Goal: Find specific page/section: Find specific page/section

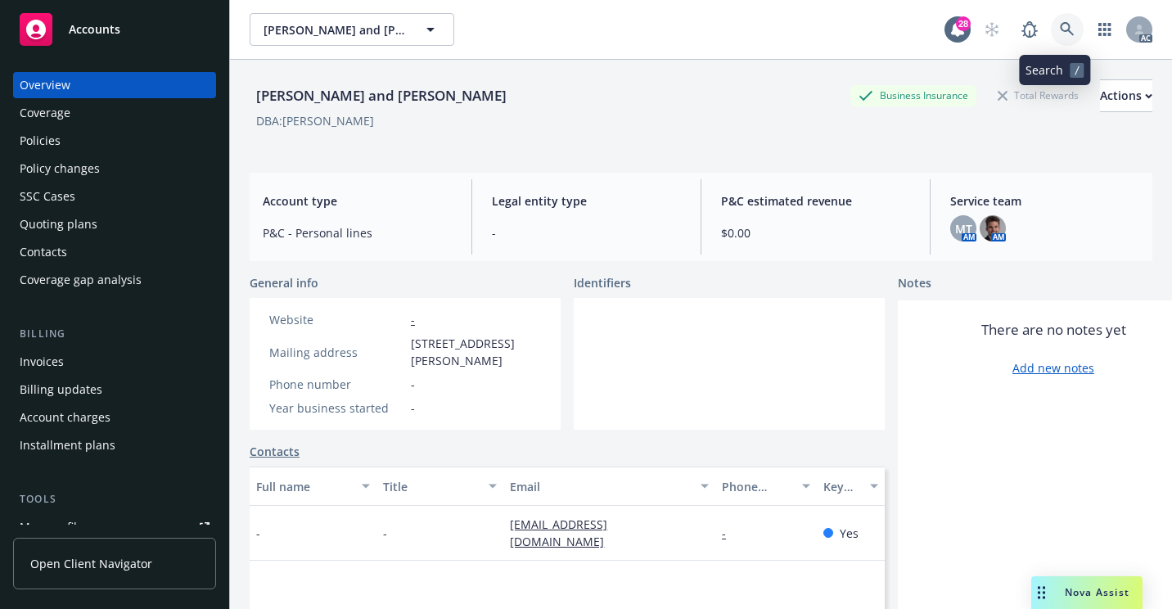
click at [1060, 30] on icon at bounding box center [1067, 29] width 14 height 14
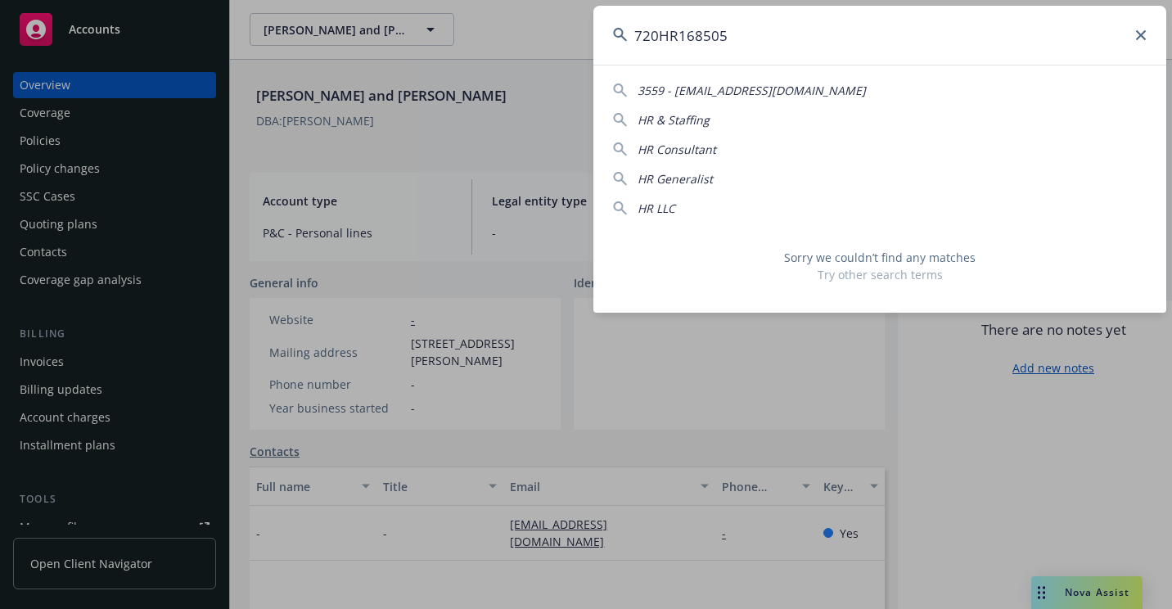
drag, startPoint x: 796, startPoint y: 60, endPoint x: 527, endPoint y: 54, distance: 269.3
click at [527, 54] on div "720HR168505 3559 - [EMAIL_ADDRESS][DOMAIN_NAME] HR & Staffing HR Consultant HR …" at bounding box center [586, 304] width 1172 height 609
paste input "[PERSON_NAME]"
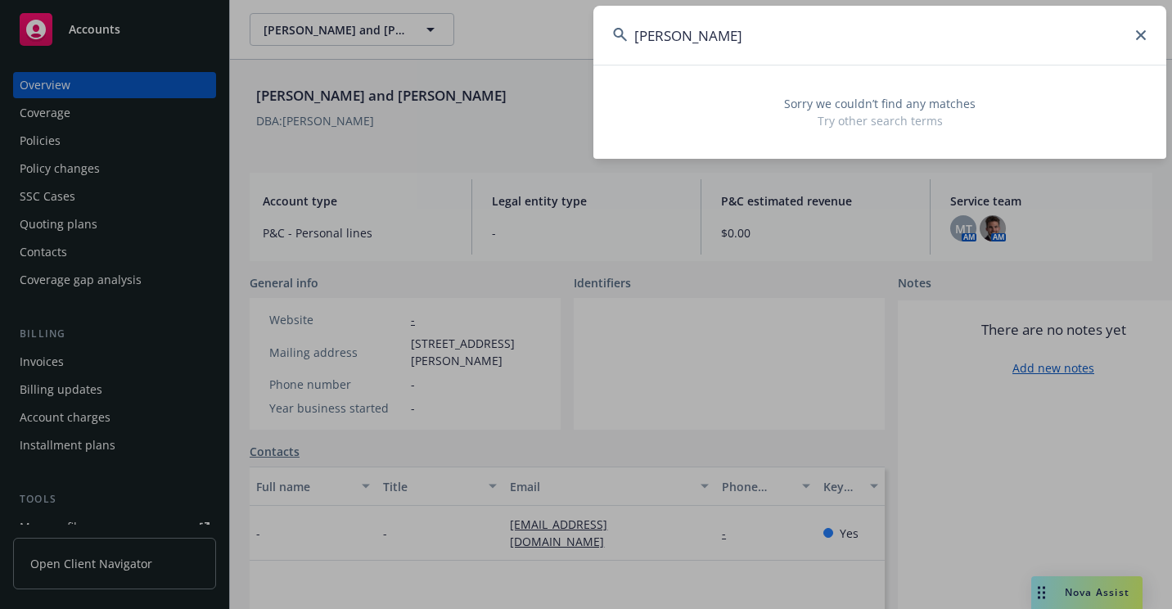
drag, startPoint x: 719, startPoint y: 52, endPoint x: 268, endPoint y: 103, distance: 453.0
click at [268, 103] on div "[PERSON_NAME] Sorry we couldn’t find any matches Try other search terms" at bounding box center [586, 304] width 1172 height 609
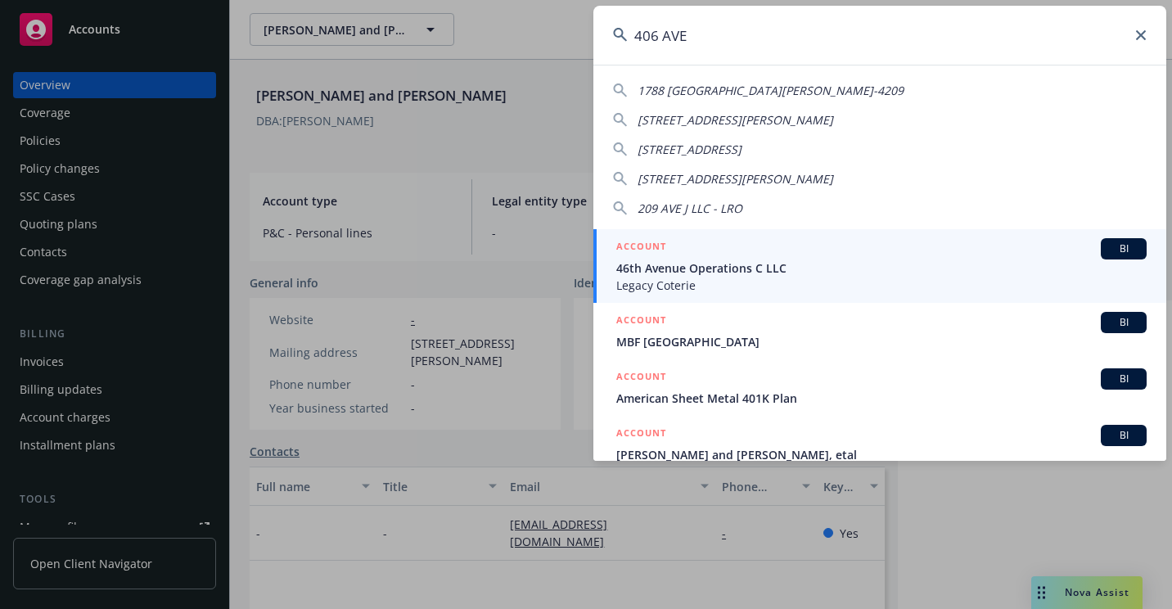
drag, startPoint x: 695, startPoint y: 44, endPoint x: 666, endPoint y: 44, distance: 28.6
click at [666, 44] on input "406 AVE" at bounding box center [879, 35] width 573 height 59
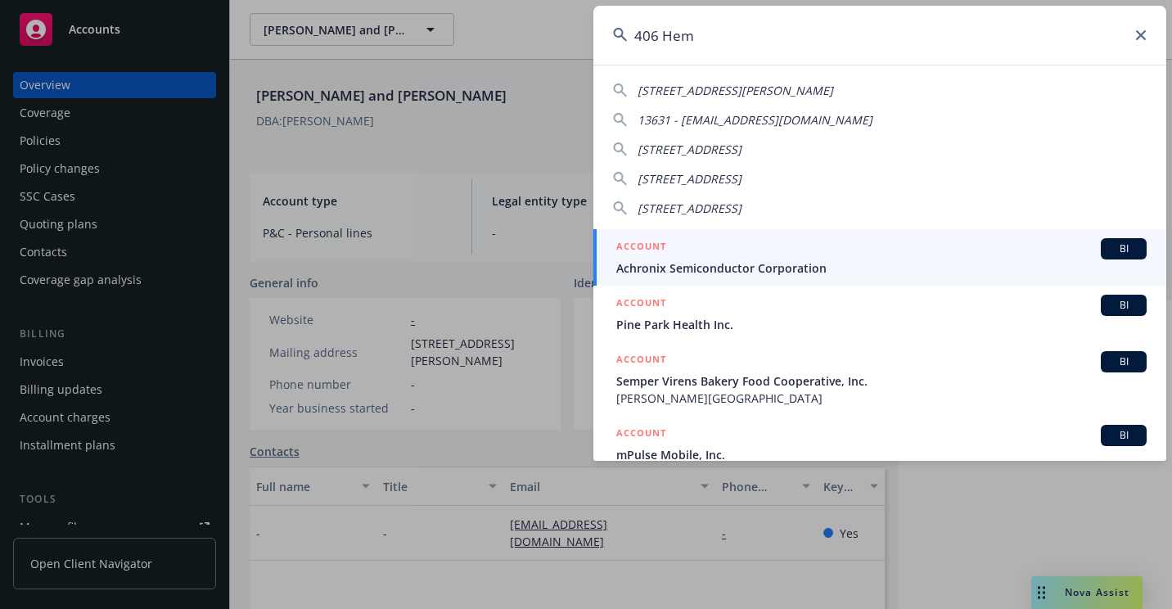
click at [728, 39] on input "406 Hem" at bounding box center [879, 35] width 573 height 59
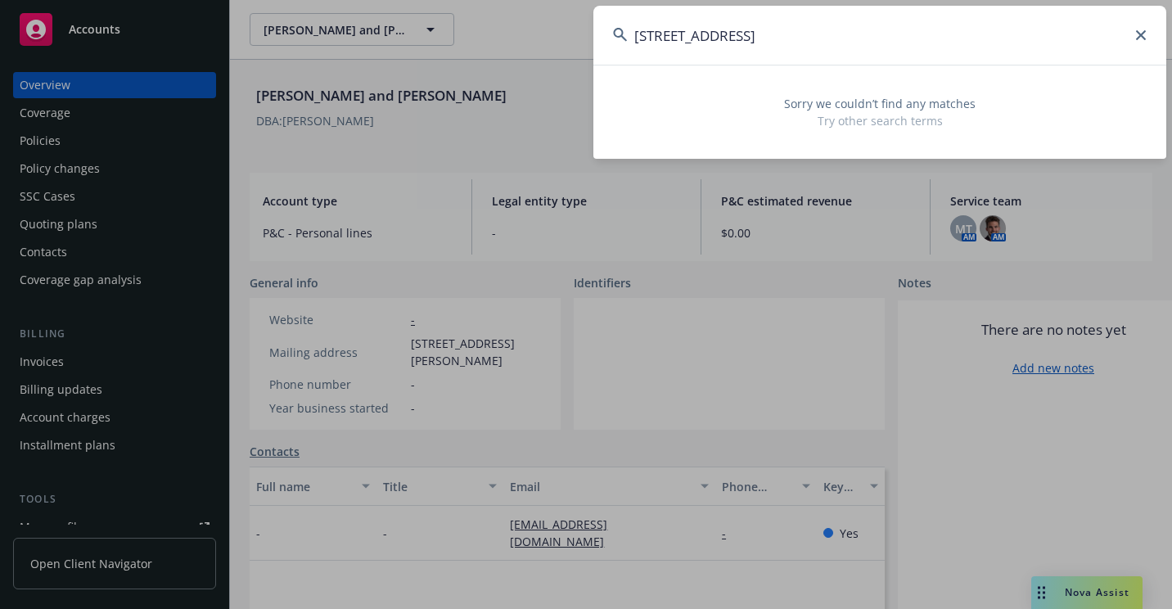
drag, startPoint x: 883, startPoint y: 40, endPoint x: 473, endPoint y: 92, distance: 413.2
click at [473, 92] on div "[STREET_ADDRESS] Sorry we couldn’t find any matches Try other search terms" at bounding box center [586, 304] width 1172 height 609
paste input "H01 1344976"
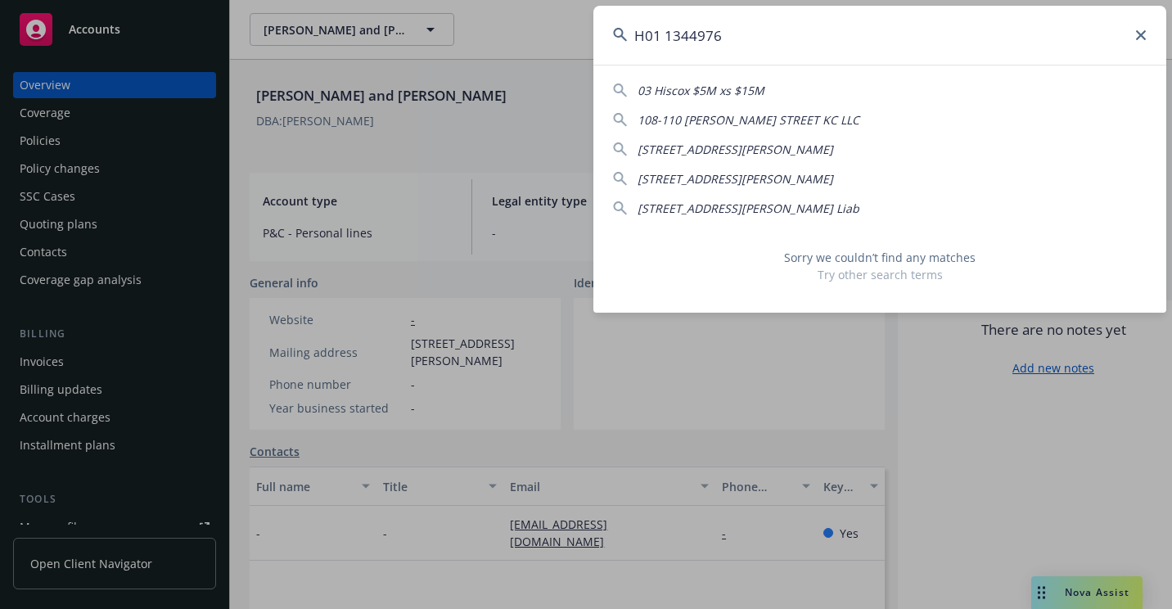
drag, startPoint x: 786, startPoint y: 42, endPoint x: 588, endPoint y: 47, distance: 198.9
click at [588, 47] on div "H01 1344976 03 Hiscox $5M xs $15M 108-110 [PERSON_NAME] STREET KC LLC [STREET_A…" at bounding box center [586, 304] width 1172 height 609
paste input "SOLENO THERAPEUTICS"
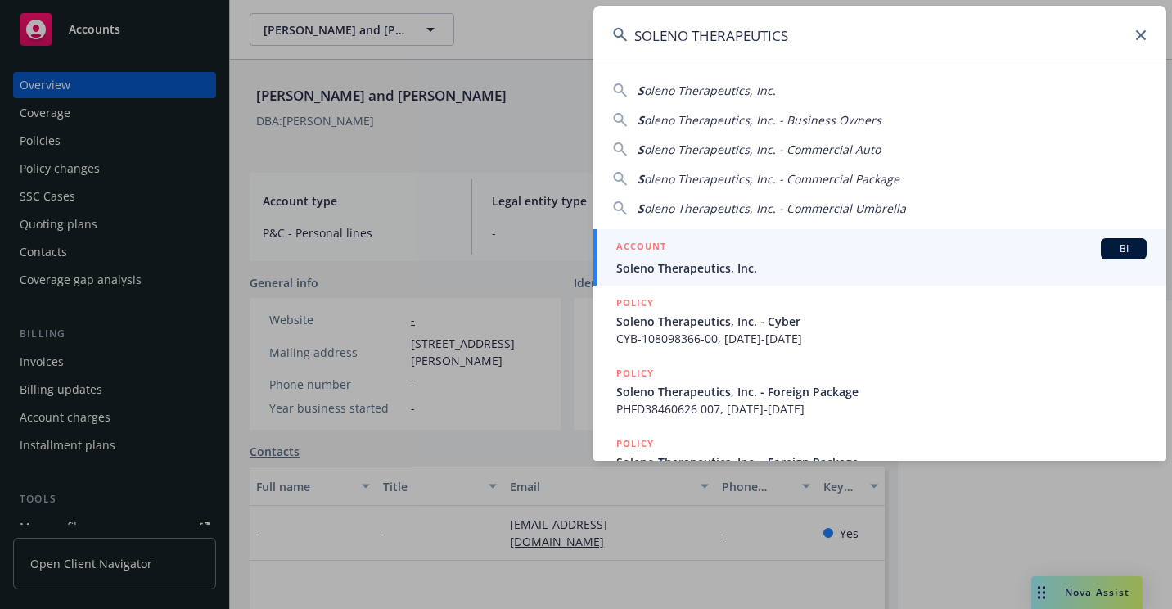
type input "SOLENO THERAPEUTICS"
click at [677, 247] on div "ACCOUNT BI" at bounding box center [881, 248] width 530 height 21
